Goal: Register for event/course

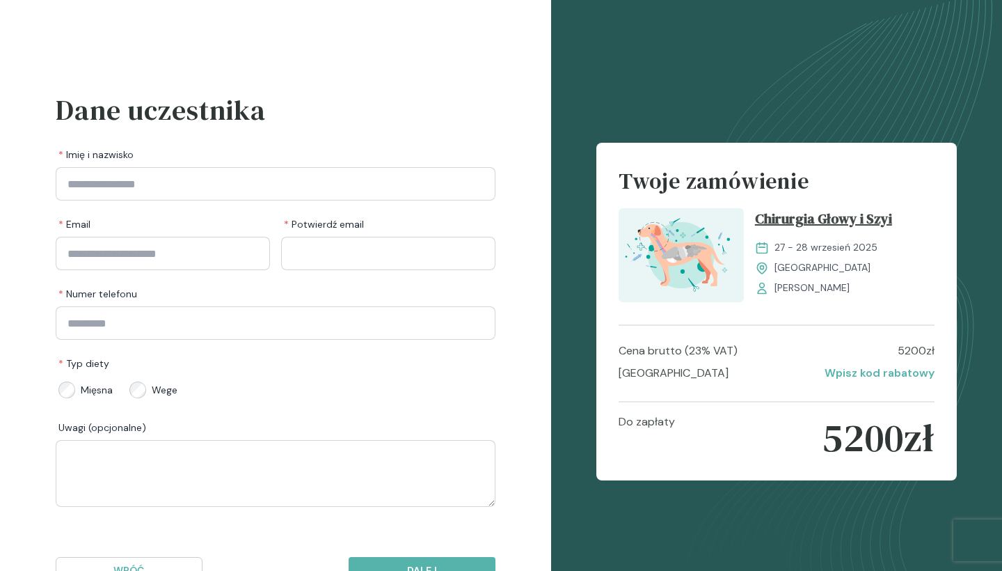
click at [837, 219] on span "Chirurgia Głowy i Szyi" at bounding box center [823, 221] width 137 height 26
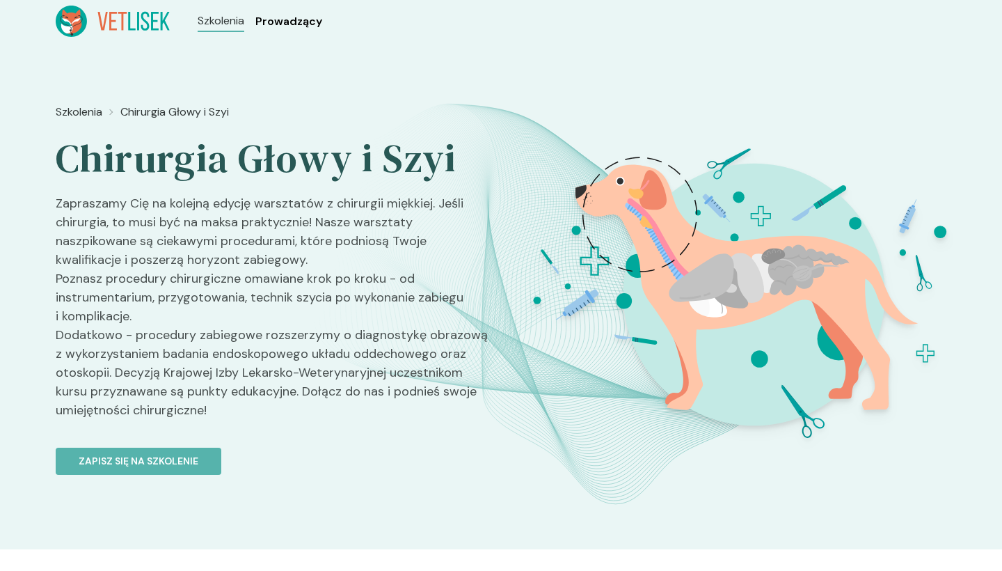
click at [297, 20] on span "Prowadzący" at bounding box center [288, 21] width 67 height 17
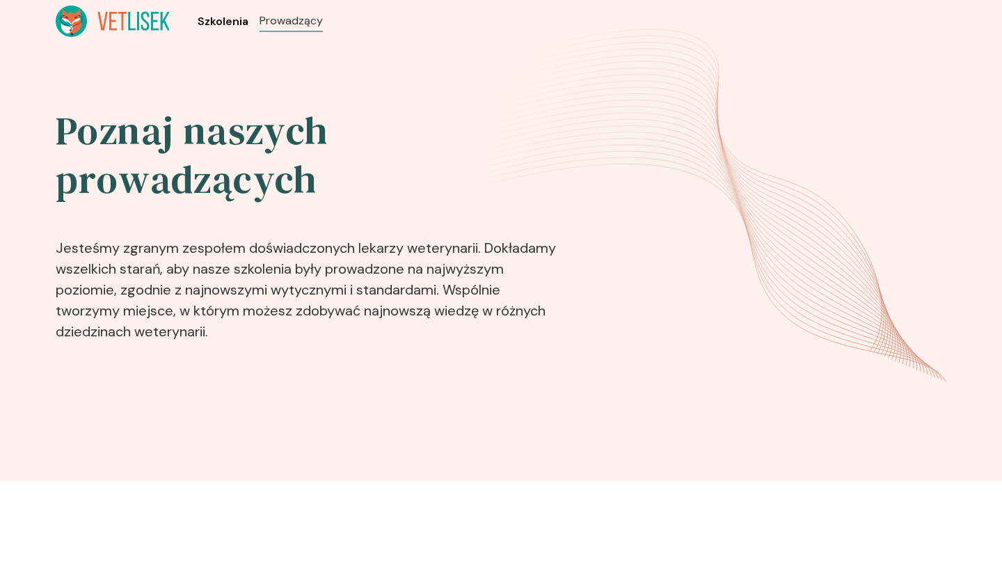
click at [217, 17] on span "Szkolenia" at bounding box center [223, 21] width 51 height 17
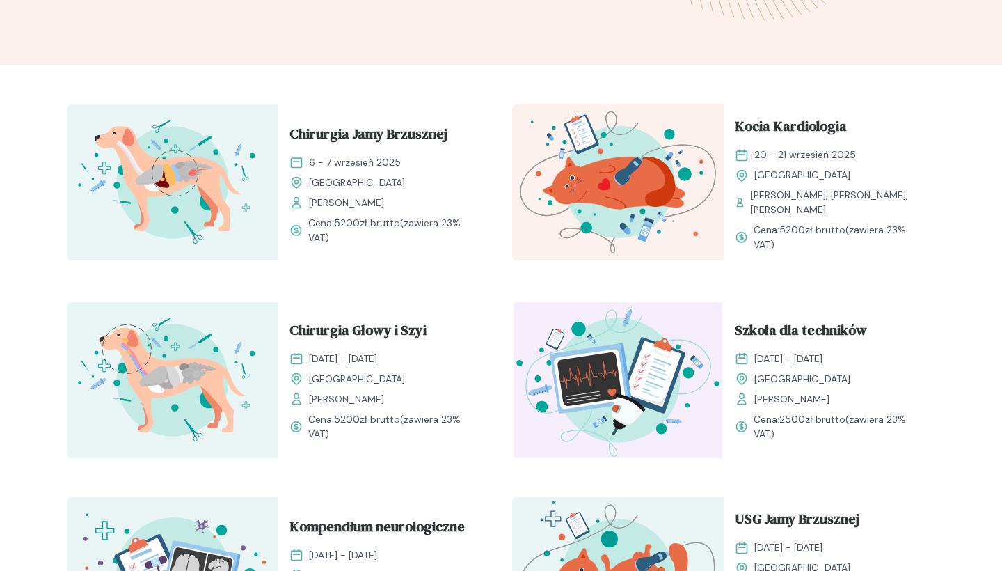
scroll to position [469, 0]
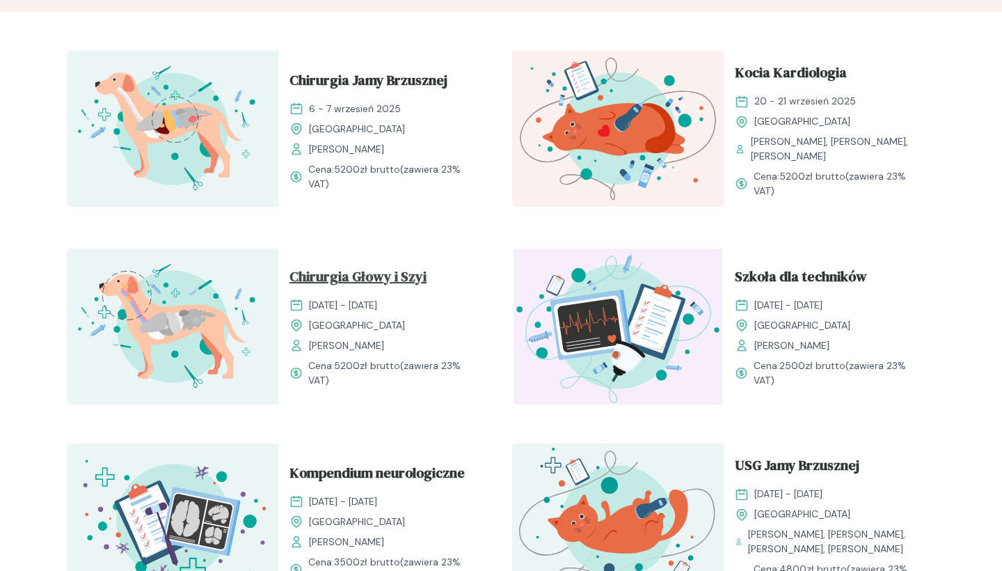
click at [386, 278] on span "Chirurgia Głowy i Szyi" at bounding box center [358, 279] width 137 height 26
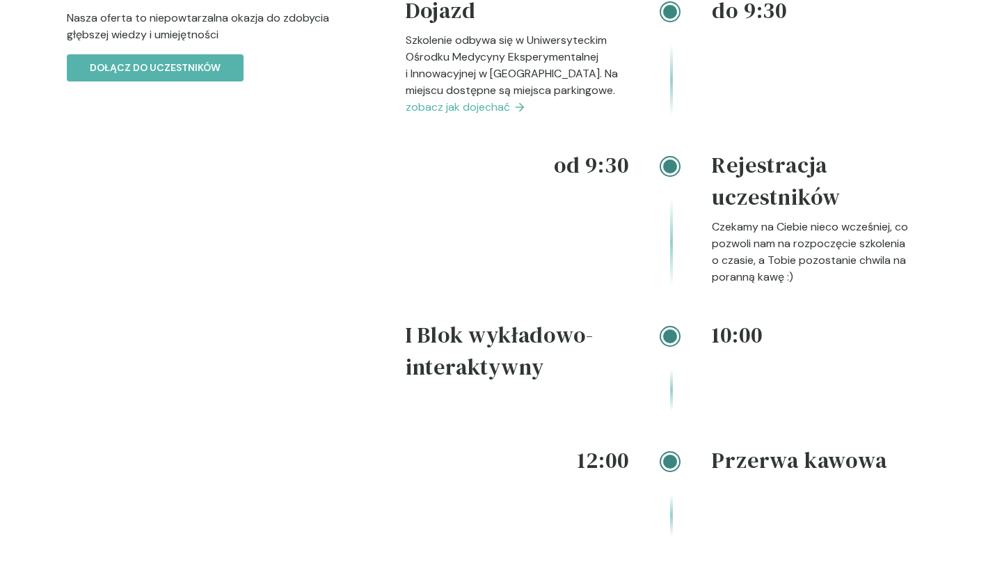
scroll to position [1549, 0]
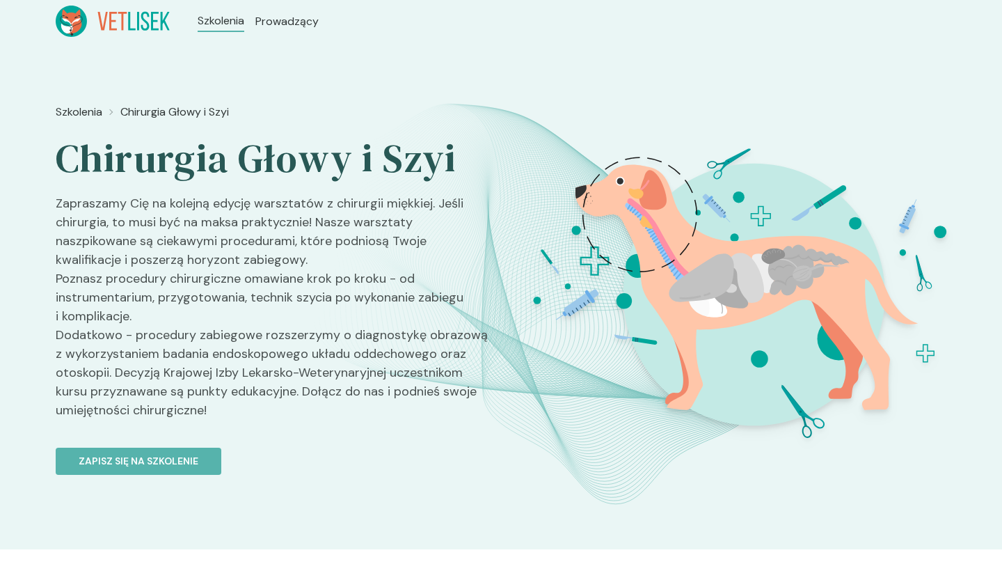
scroll to position [0, 0]
